Goal: Navigation & Orientation: Find specific page/section

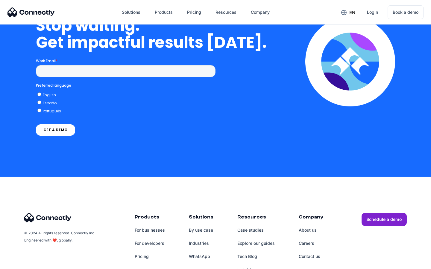
scroll to position [1518, 0]
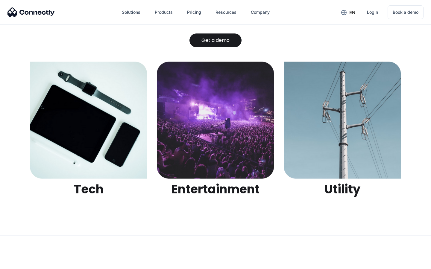
scroll to position [1887, 0]
